Goal: Task Accomplishment & Management: Manage account settings

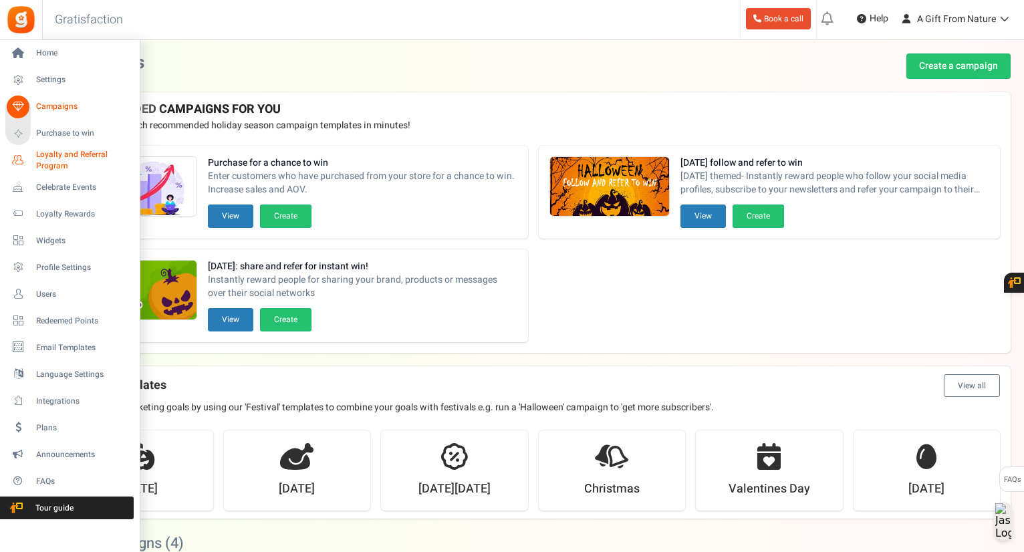
click at [57, 170] on span "Loyalty and Referral Program" at bounding box center [85, 160] width 98 height 23
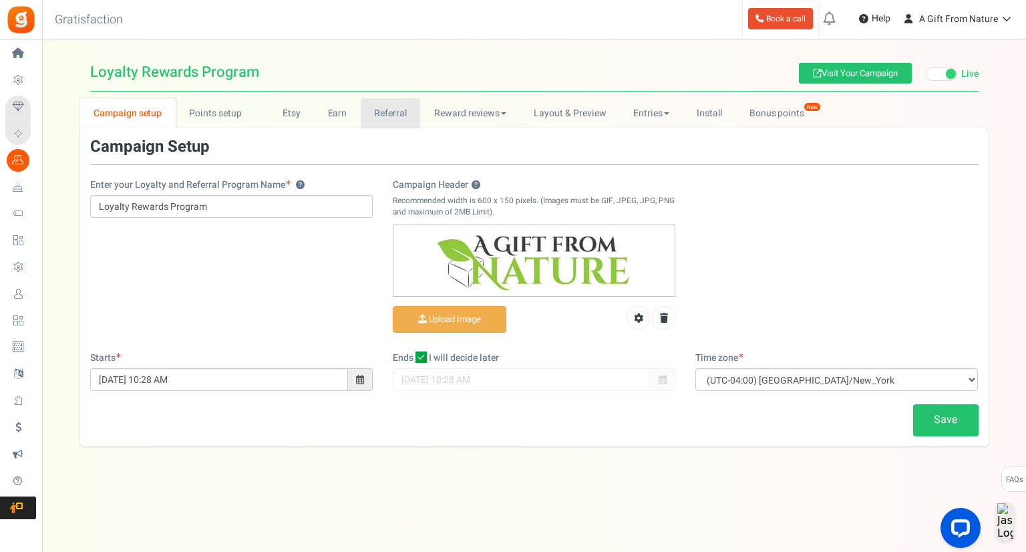
click at [400, 113] on link "Referral" at bounding box center [391, 113] width 60 height 30
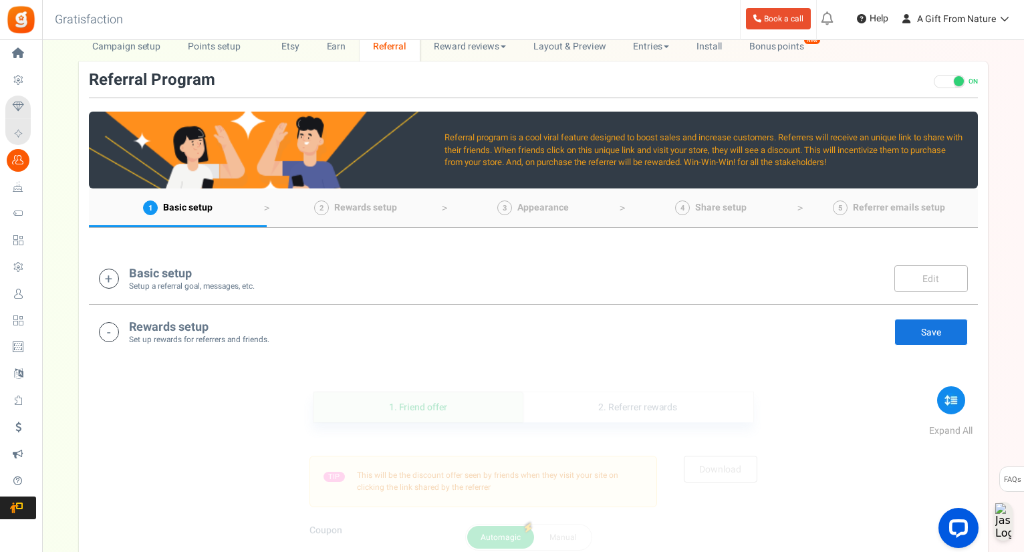
click at [297, 289] on div "Basic setup Setup a referral goal, messages, etc. Edit Save" at bounding box center [533, 278] width 869 height 27
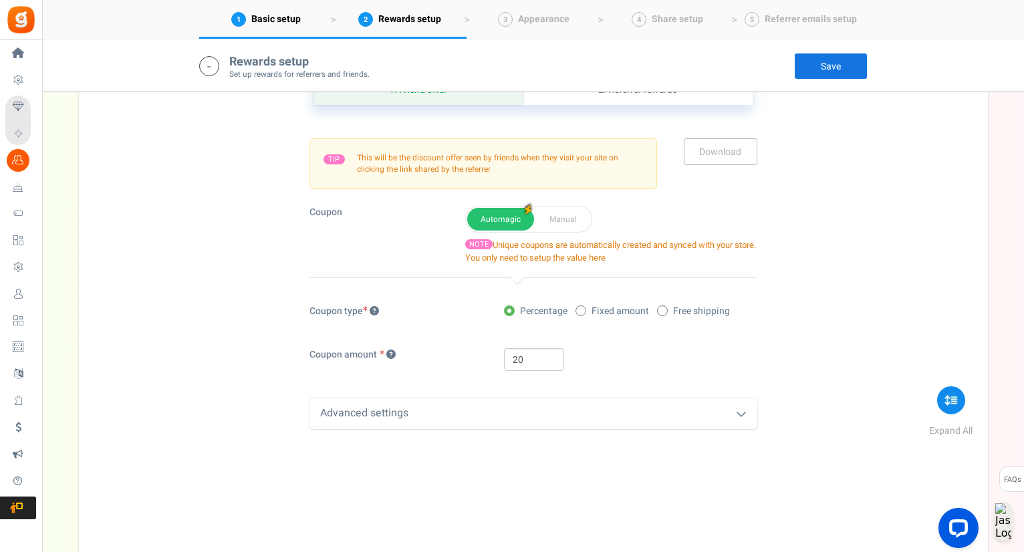
scroll to position [948, 0]
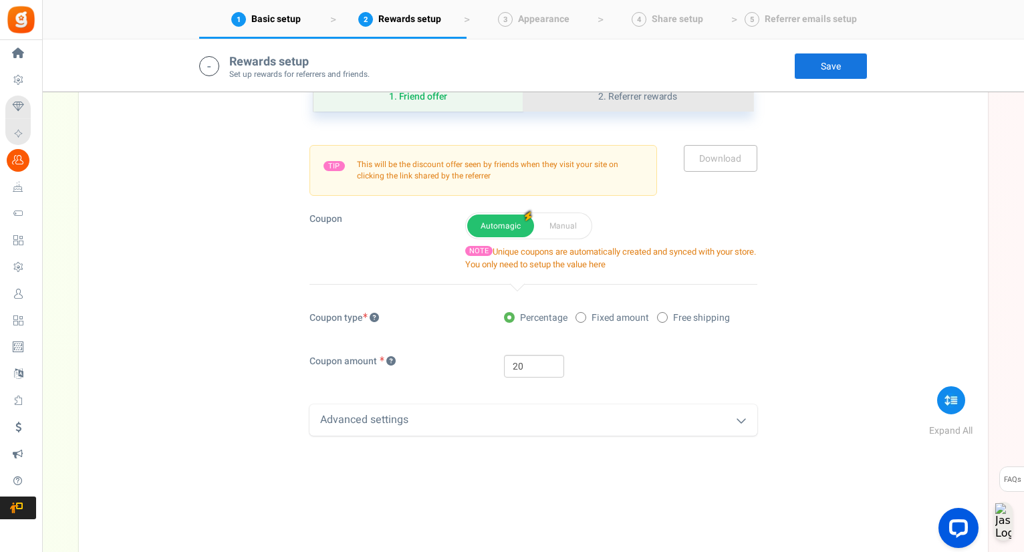
click at [601, 108] on link "2. Referrer rewards" at bounding box center [638, 97] width 230 height 30
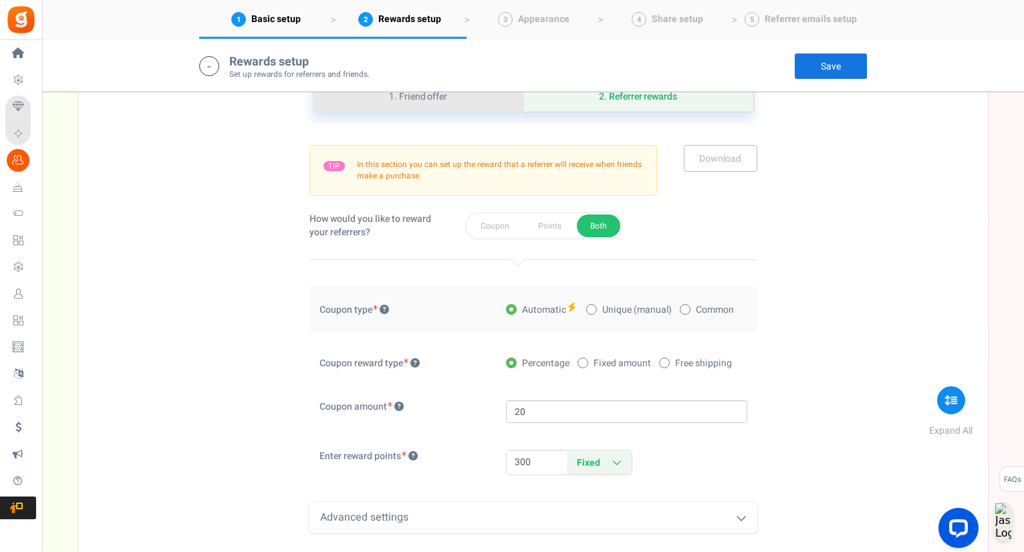
click at [460, 100] on link "1. Friend offer" at bounding box center [418, 97] width 210 height 30
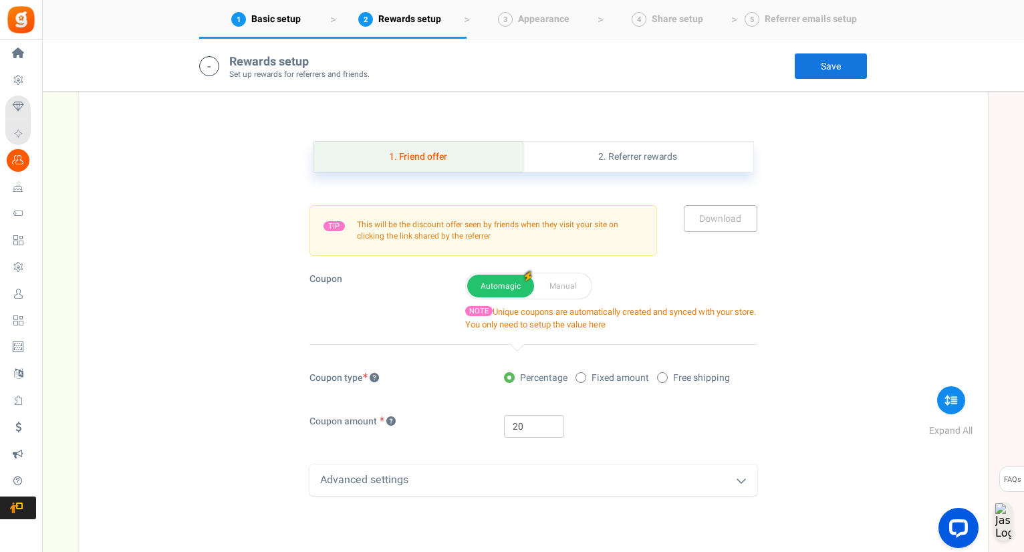
scroll to position [881, 0]
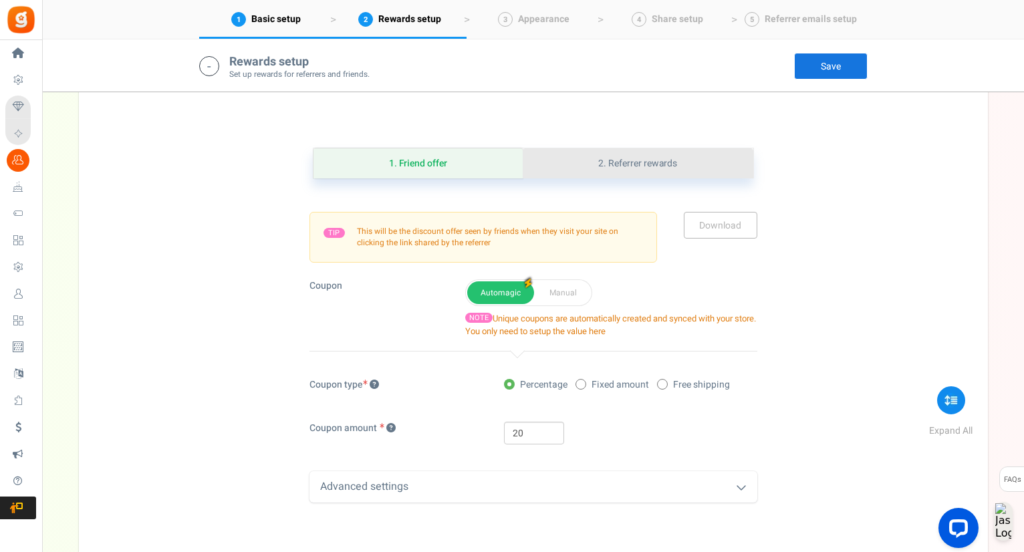
click at [617, 162] on link "2. Referrer rewards" at bounding box center [638, 163] width 230 height 30
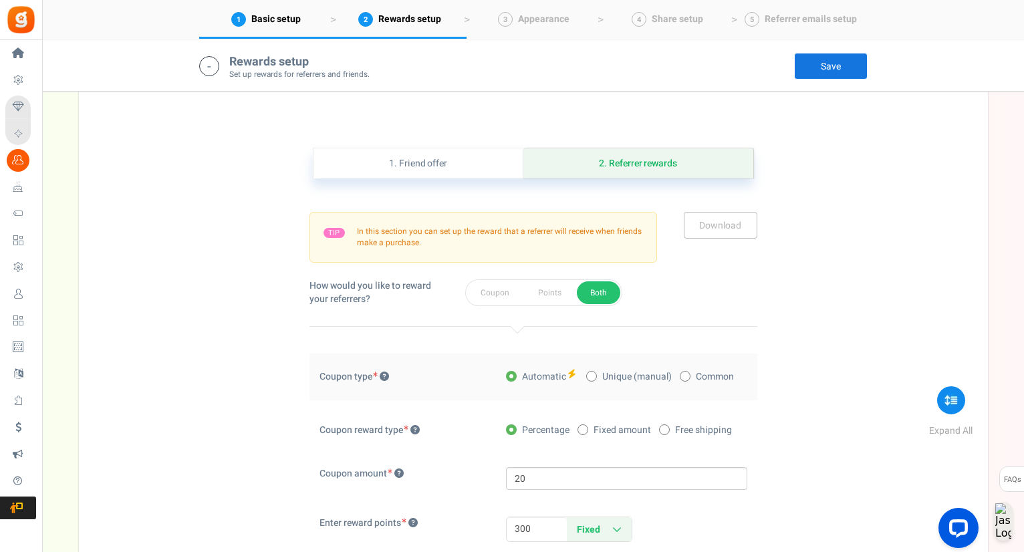
click at [432, 144] on div "1. Friend offer Paused! Coupons over. Upload now! 2. Referrer rewards Paused! C…" at bounding box center [533, 373] width 889 height 519
click at [438, 164] on link "1. Friend offer" at bounding box center [418, 163] width 210 height 30
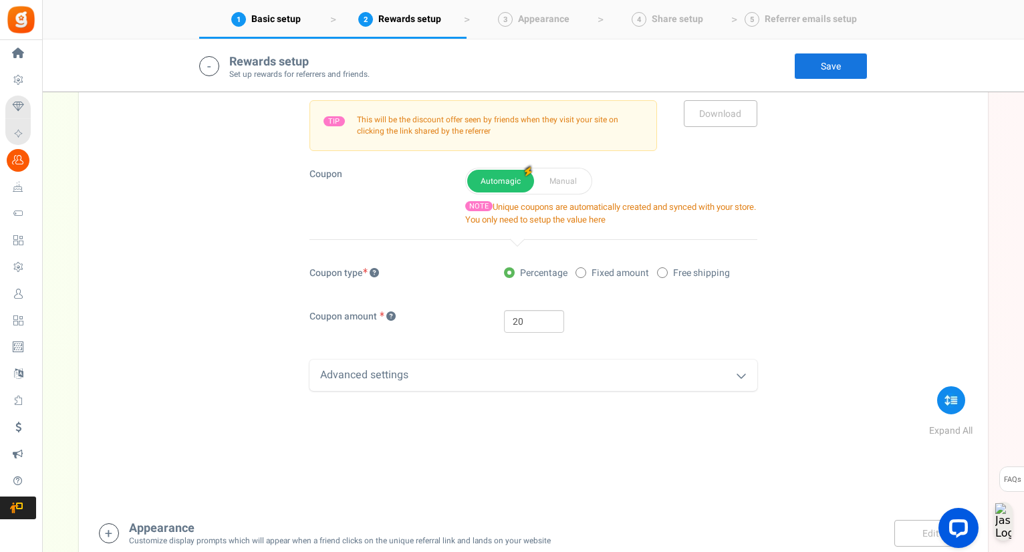
scroll to position [948, 0]
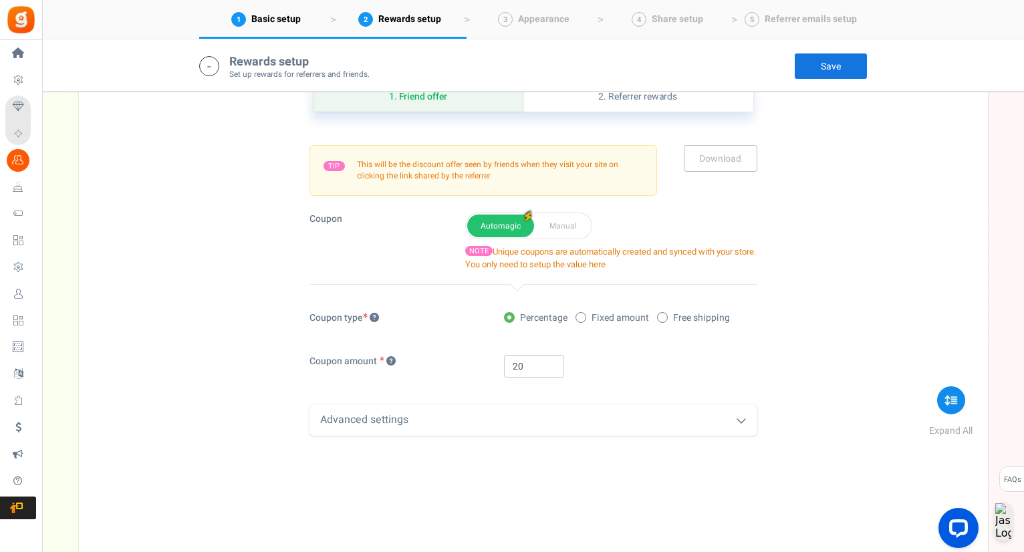
click at [610, 112] on div "TIP This will be the discount offer seen by friends when they visit your site o…" at bounding box center [533, 274] width 448 height 324
click at [611, 100] on link "2. Referrer rewards" at bounding box center [638, 97] width 230 height 30
